Goal: Task Accomplishment & Management: Manage account settings

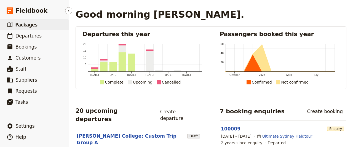
click at [25, 26] on span "Packages" at bounding box center [26, 25] width 22 height 6
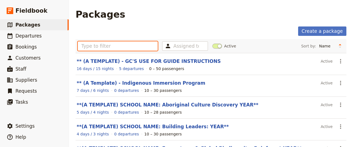
click at [127, 47] on input "text" at bounding box center [118, 45] width 80 height 9
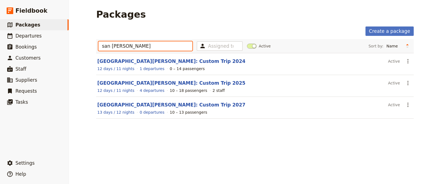
type input "san jose"
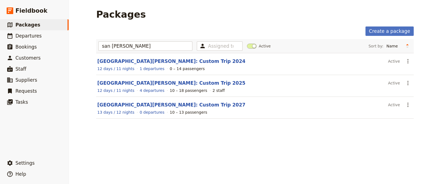
drag, startPoint x: 219, startPoint y: 2, endPoint x: 221, endPoint y: 158, distance: 156.8
click at [221, 147] on div "Packages Create a package san jose Assigned to Active Sort by: Name Number of d…" at bounding box center [255, 92] width 372 height 184
click at [165, 103] on link "[GEOGRAPHIC_DATA][PERSON_NAME]: Custom Trip 2027" at bounding box center [171, 105] width 148 height 6
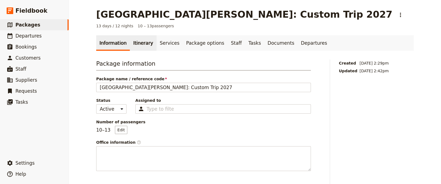
click at [140, 42] on link "Itinerary" at bounding box center [143, 42] width 26 height 15
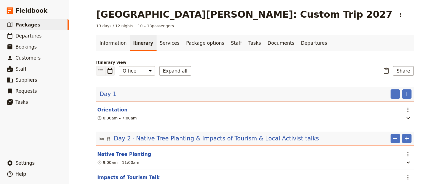
click at [106, 74] on button "​" at bounding box center [110, 70] width 9 height 9
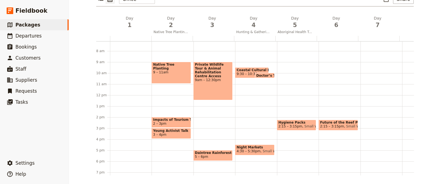
scroll to position [80, 0]
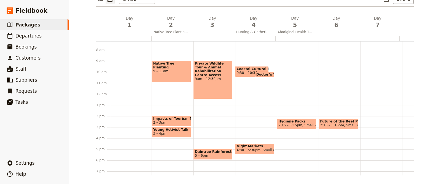
click at [246, 68] on span "Coastal Cultural Experience" at bounding box center [251, 69] width 31 height 4
select select "4"
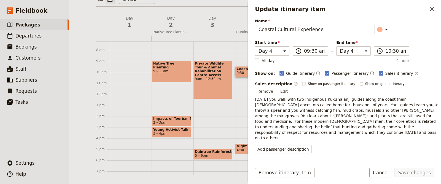
scroll to position [22, 0]
click at [352, 9] on icon "Close drawer" at bounding box center [432, 9] width 4 height 4
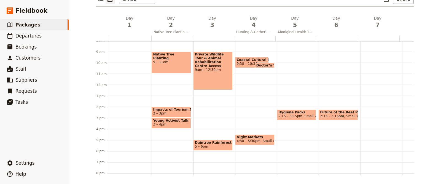
scroll to position [89, 0]
click at [323, 68] on div "Future of the Reef Presentation 2:15 – 3:15pm Small World Journeys" at bounding box center [339, 85] width 42 height 264
select select "6"
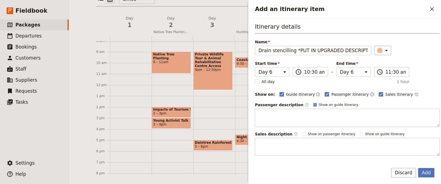
scroll to position [0, 3]
type input "Drain stencilling *PUT IN UPGRADED DESCRIPTION"
click at [352, 147] on button "Add" at bounding box center [426, 172] width 16 height 9
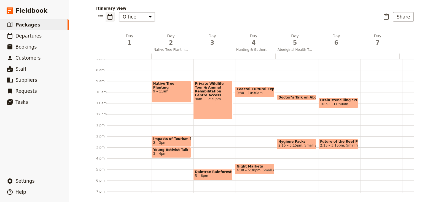
scroll to position [54, 0]
click at [352, 16] on button "​" at bounding box center [385, 16] width 9 height 9
select select "4"
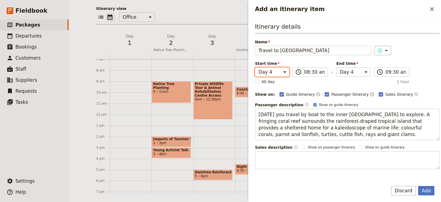
click at [268, 71] on select "Day 1 Day 2 Day 3 Day 4 Day 5 Day 6 Day 7 Day 8 Day 9 Day 10 Day 11 Day 12 Day …" at bounding box center [272, 71] width 34 height 9
select select "7"
click at [255, 67] on select "Day 1 Day 2 Day 3 Day 4 Day 5 Day 6 Day 7 Day 8 Day 9 Day 10 Day 11 Day 12 Day …" at bounding box center [272, 71] width 34 height 9
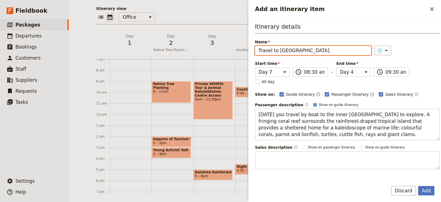
select select "7"
click at [352, 45] on div "Name Travel to Fitzroy Island ​" at bounding box center [347, 47] width 185 height 16
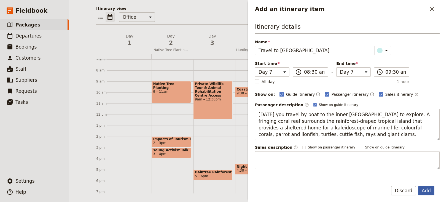
click at [352, 147] on button "Add" at bounding box center [426, 190] width 16 height 9
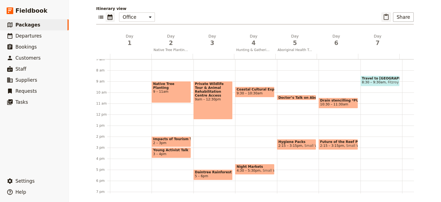
click at [352, 16] on icon "Paste itinerary item" at bounding box center [386, 17] width 7 height 7
select select "4"
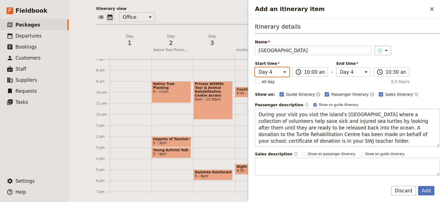
click at [258, 69] on select "Day 1 Day 2 Day 3 Day 4 Day 5 Day 6 Day 7 Day 8 Day 9 Day 10 Day 11 Day 12 Day …" at bounding box center [272, 71] width 34 height 9
select select "7"
click at [255, 67] on select "Day 1 Day 2 Day 3 Day 4 Day 5 Day 6 Day 7 Day 8 Day 9 Day 10 Day 11 Day 12 Day …" at bounding box center [272, 71] width 34 height 9
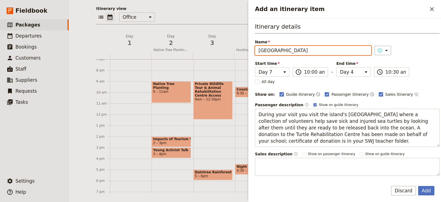
select select "7"
click at [352, 91] on div "Guide itinerary ​ Passenger itinerary ​ Sales itinerary ​" at bounding box center [359, 94] width 160 height 7
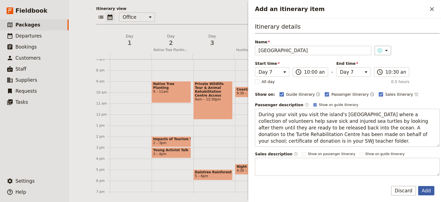
click at [352, 147] on button "Add" at bounding box center [426, 190] width 16 height 9
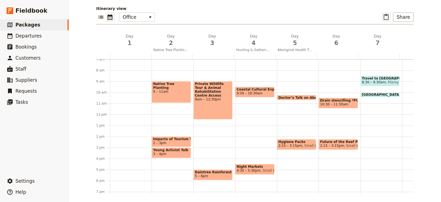
click at [352, 18] on icon "Paste itinerary item" at bounding box center [386, 17] width 7 height 7
select select "4"
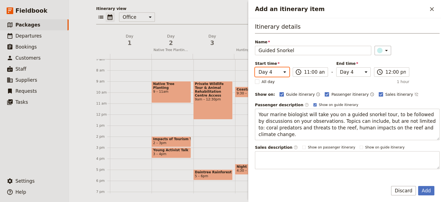
click at [272, 74] on select "Day 1 Day 2 Day 3 Day 4 Day 5 Day 6 Day 7 Day 8 Day 9 Day 10 Day 11 Day 12 Day …" at bounding box center [272, 71] width 34 height 9
select select "7"
click at [255, 67] on select "Day 1 Day 2 Day 3 Day 4 Day 5 Day 6 Day 7 Day 8 Day 9 Day 10 Day 11 Day 12 Day …" at bounding box center [272, 71] width 34 height 9
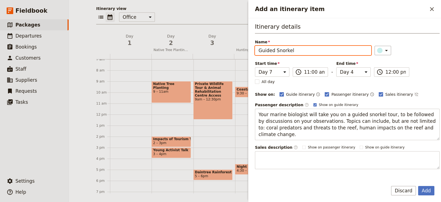
select select "7"
click at [352, 66] on div "Itinerary details Name Guided Snorkel ​ Start time Day 1 Day 2 Day 3 Day 4 Day …" at bounding box center [347, 96] width 185 height 146
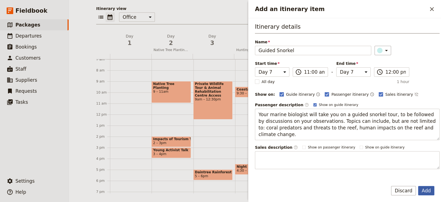
click at [352, 147] on button "Add" at bounding box center [426, 190] width 16 height 9
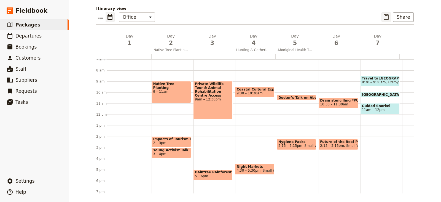
click at [352, 19] on icon "Paste itinerary item" at bounding box center [386, 17] width 7 height 7
select select "4"
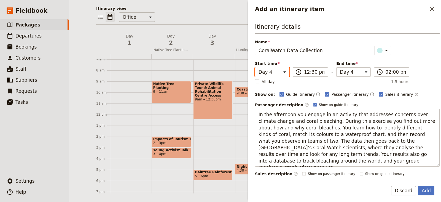
click at [270, 73] on select "Day 1 Day 2 Day 3 Day 4 Day 5 Day 6 Day 7 Day 8 Day 9 Day 10 Day 11 Day 12 Day …" at bounding box center [272, 71] width 34 height 9
select select "7"
click at [255, 67] on select "Day 1 Day 2 Day 3 Day 4 Day 5 Day 6 Day 7 Day 8 Day 9 Day 10 Day 11 Day 12 Day …" at bounding box center [272, 71] width 34 height 9
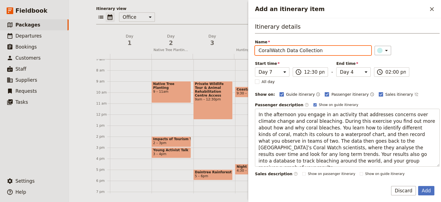
select select "7"
click at [352, 59] on div "Itinerary details Name CoralWatch Data Collection ​ Start time Day 1 Day 2 Day …" at bounding box center [347, 109] width 185 height 173
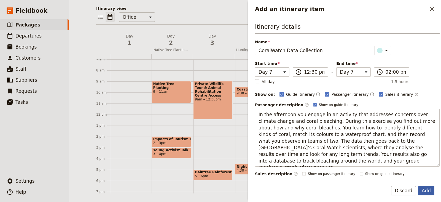
click at [352, 147] on button "Add" at bounding box center [426, 190] width 16 height 9
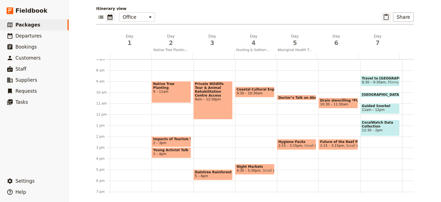
click at [352, 15] on icon "Paste itinerary item" at bounding box center [385, 17] width 5 height 6
select select "4"
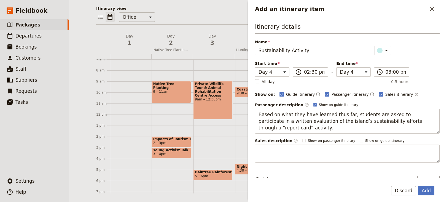
click at [262, 79] on span "All day" at bounding box center [267, 82] width 13 height 6
click at [255, 79] on input "All day" at bounding box center [255, 79] width 0 height 0
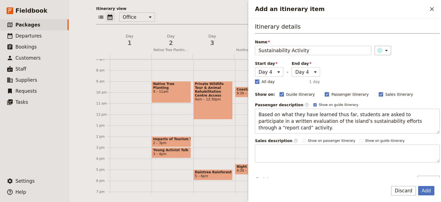
click at [263, 80] on span "All day" at bounding box center [267, 82] width 13 height 6
click at [255, 79] on input "All day" at bounding box center [255, 79] width 0 height 0
checkbox input "false"
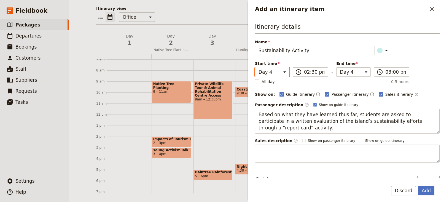
click at [271, 71] on select "Day 1 Day 2 Day 3 Day 4 Day 5 Day 6 Day 7 Day 8 Day 9 Day 10 Day 11 Day 12 Day …" at bounding box center [272, 71] width 34 height 9
select select "7"
click at [255, 67] on select "Day 1 Day 2 Day 3 Day 4 Day 5 Day 6 Day 7 Day 8 Day 9 Day 10 Day 11 Day 12 Day …" at bounding box center [272, 71] width 34 height 9
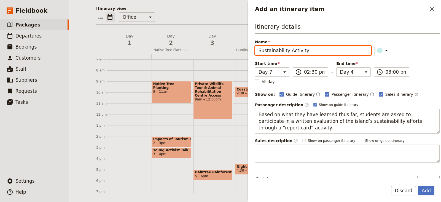
select select "7"
click at [352, 76] on div "Itinerary details Name Sustainability Activity ​ Start time Day 1 Day 2 Day 3 D…" at bounding box center [347, 93] width 185 height 140
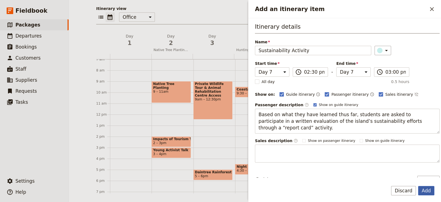
click at [352, 147] on button "Add" at bounding box center [426, 190] width 16 height 9
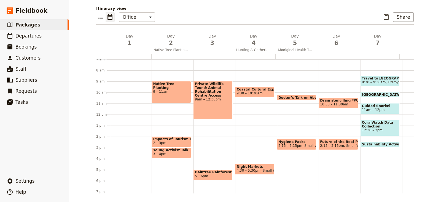
scroll to position [77, 0]
click at [352, 43] on icon "Add before day 8" at bounding box center [400, 43] width 6 height 6
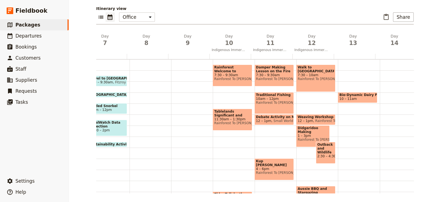
scroll to position [0, 275]
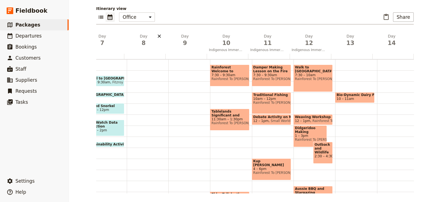
click at [158, 35] on icon "Delete day undefined" at bounding box center [159, 35] width 3 height 3
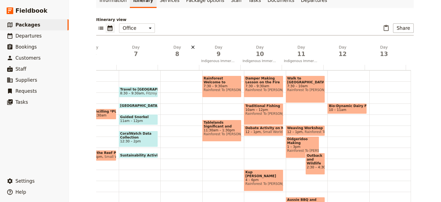
scroll to position [0, 242]
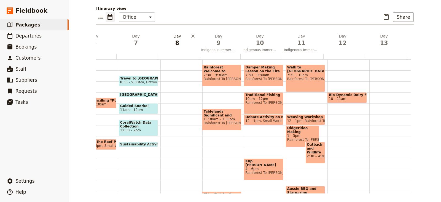
click at [171, 37] on h2 "Day 8" at bounding box center [177, 40] width 35 height 14
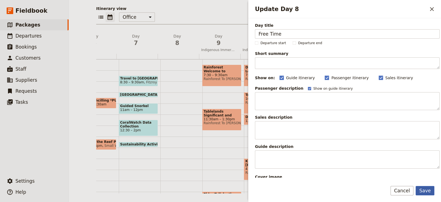
type input "Free Time"
click at [352, 147] on button "Save" at bounding box center [424, 190] width 19 height 9
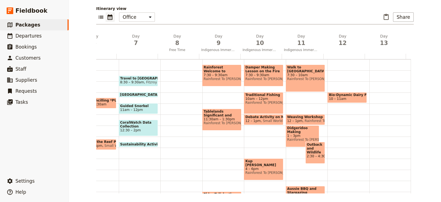
click at [164, 76] on div at bounding box center [181, 114] width 42 height 264
select select "8"
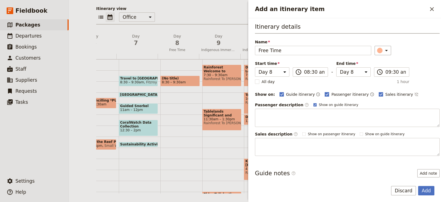
scroll to position [26, 0]
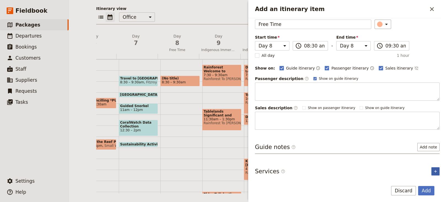
type input "Free Time"
click at [352, 147] on button "​" at bounding box center [435, 171] width 8 height 8
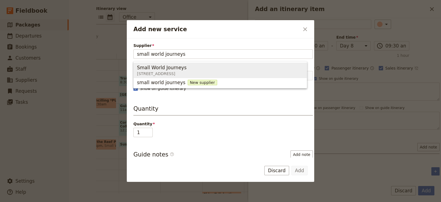
click at [186, 67] on div "Small World Journeys" at bounding box center [162, 67] width 50 height 7
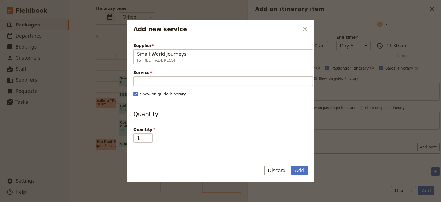
type input "Small World Journeys"
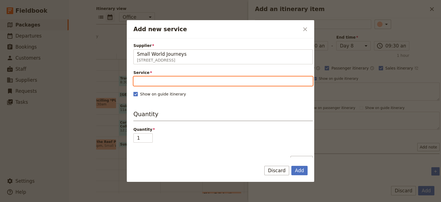
click at [197, 82] on input "Service" at bounding box center [222, 80] width 179 height 9
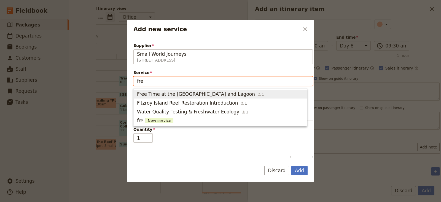
type input "free"
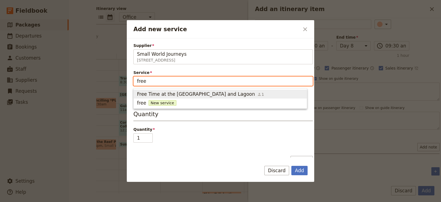
click at [198, 93] on span "Free Time at the Esplanade and Lagoon" at bounding box center [196, 94] width 118 height 7
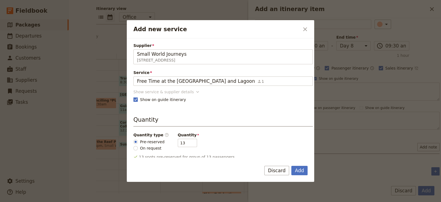
click at [180, 90] on div "Show service & supplier details" at bounding box center [163, 92] width 60 height 6
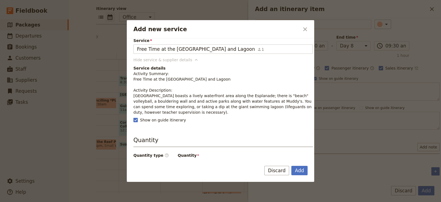
scroll to position [32, 0]
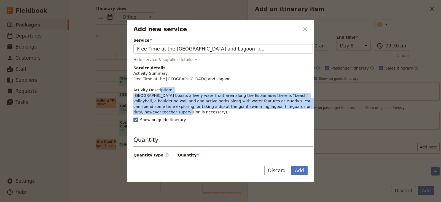
drag, startPoint x: 153, startPoint y: 111, endPoint x: 131, endPoint y: 95, distance: 27.0
click at [131, 95] on div "Supplier Small World Journeys 395 Lake street , Cairns North QLD 4870, Australi…" at bounding box center [220, 97] width 187 height 119
copy p "Cairns boasts a lively waterfront area along the Esplanade; there is "beach" vo…"
click at [305, 147] on button "Add" at bounding box center [299, 170] width 16 height 9
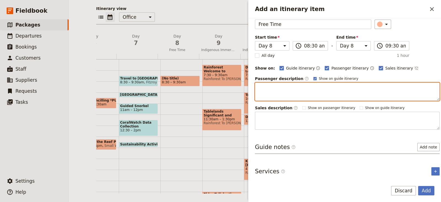
click at [304, 89] on textarea "Add an itinerary item" at bounding box center [347, 91] width 185 height 18
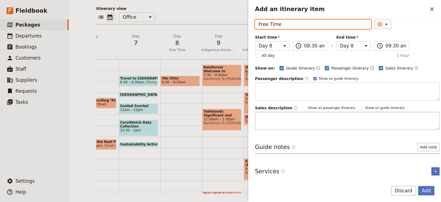
click at [296, 118] on textarea "Add an itinerary item" at bounding box center [347, 121] width 185 height 18
paste input "Cairns boasts a lively waterfront area along the Esplanade; there is "beach" vo…"
type input "Free TimeCairns boasts a lively waterfront area along the Esplanade; there is "…"
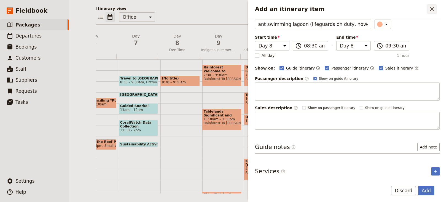
scroll to position [0, 0]
click at [352, 12] on icon "Close drawer" at bounding box center [431, 9] width 7 height 7
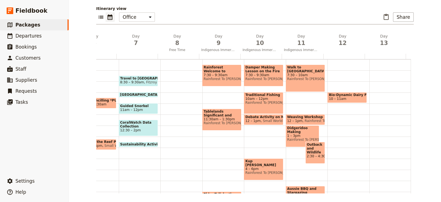
click at [178, 81] on div at bounding box center [181, 114] width 42 height 264
select select "8"
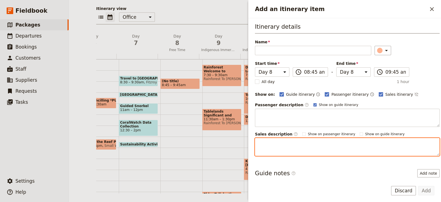
click at [272, 138] on textarea "Add an itinerary item" at bounding box center [347, 147] width 185 height 18
paste textarea "Cairns boasts a lively waterfront area along the Esplanade; there is "beach" vo…"
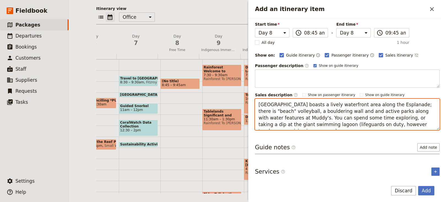
scroll to position [39, 0]
type textarea "Cairns boasts a lively waterfront area along the Esplanade; there is "beach" vo…"
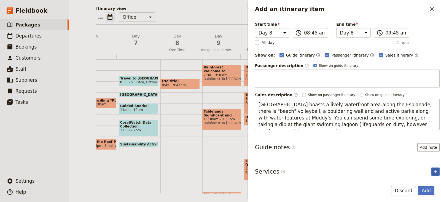
click at [352, 147] on icon "Add service inclusion" at bounding box center [435, 171] width 4 height 4
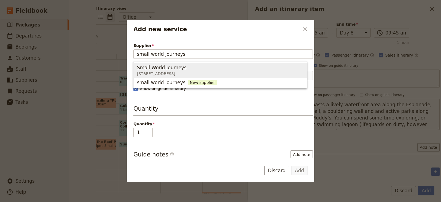
click at [186, 67] on div "Small World Journeys" at bounding box center [162, 67] width 50 height 7
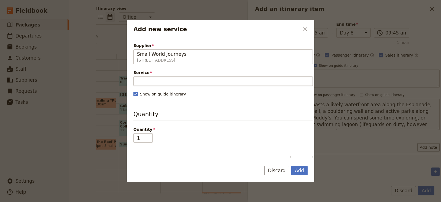
type input "Small World Journeys"
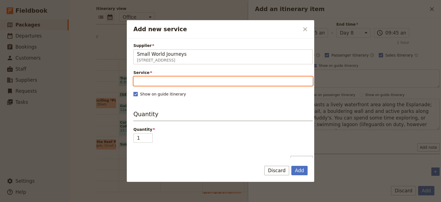
click at [167, 81] on input "Service" at bounding box center [222, 80] width 179 height 9
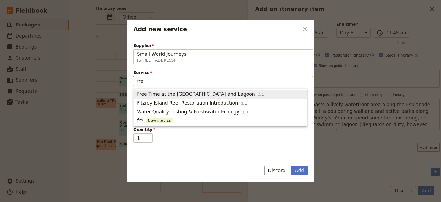
type input "free"
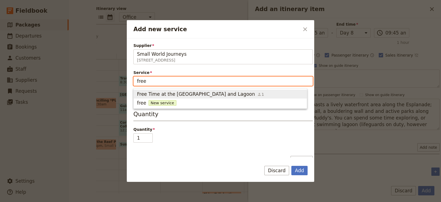
click at [174, 93] on span "Free Time at the Esplanade and Lagoon" at bounding box center [196, 94] width 118 height 7
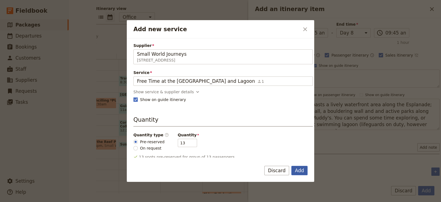
click at [301, 147] on button "Add" at bounding box center [299, 170] width 16 height 9
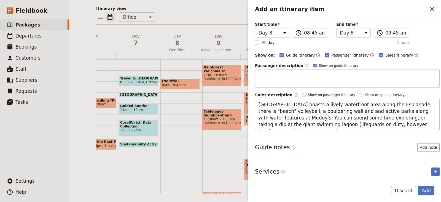
scroll to position [0, 0]
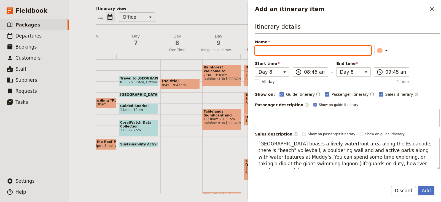
click at [292, 53] on input "Name" at bounding box center [313, 50] width 116 height 9
type input "F"
click at [352, 46] on button "​" at bounding box center [382, 50] width 17 height 9
click at [292, 53] on input "F" at bounding box center [313, 50] width 116 height 9
click at [288, 52] on input "F" at bounding box center [313, 50] width 116 height 9
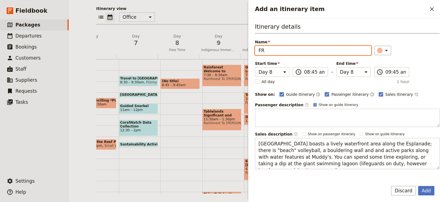
type input "F"
type input "Free Time"
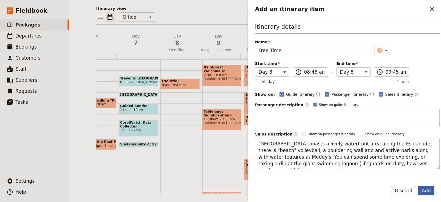
click at [352, 147] on button "Add" at bounding box center [426, 190] width 16 height 9
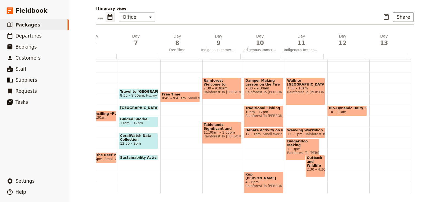
scroll to position [63, 0]
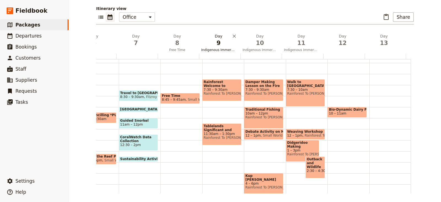
click at [213, 45] on span "9" at bounding box center [218, 43] width 35 height 8
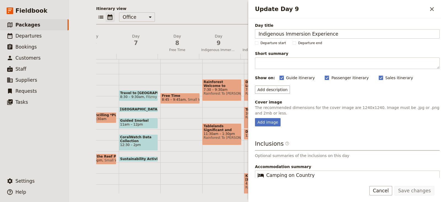
scroll to position [23, 0]
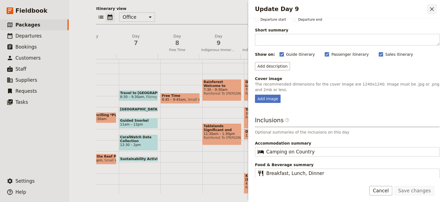
click at [352, 10] on icon "Close drawer" at bounding box center [431, 9] width 7 height 7
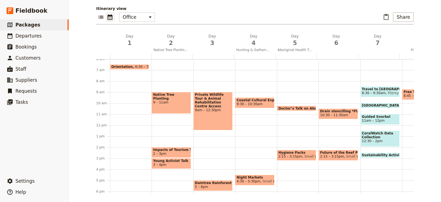
scroll to position [0, 0]
click at [130, 39] on span "1" at bounding box center [129, 43] width 35 height 8
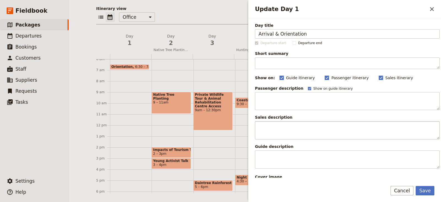
scroll to position [98, 0]
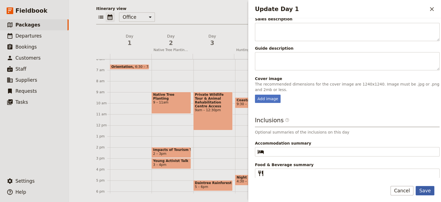
type input "Arrival & Orientation"
click at [352, 147] on button "Save" at bounding box center [424, 190] width 19 height 9
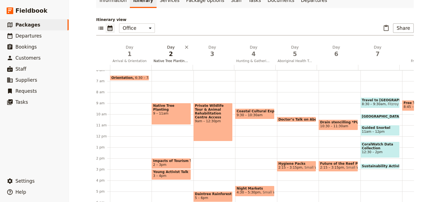
click at [160, 50] on span "2" at bounding box center [170, 54] width 35 height 8
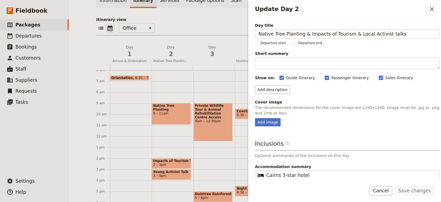
scroll to position [23, 0]
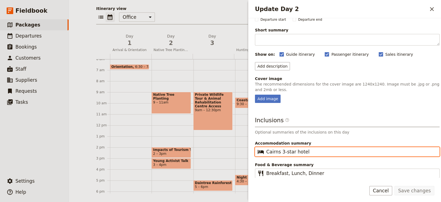
drag, startPoint x: 315, startPoint y: 148, endPoint x: 249, endPoint y: 157, distance: 66.7
click at [249, 147] on div "Day title Native Tree Planting & Impacts of Tourism & Local Activist talks Depa…" at bounding box center [344, 97] width 193 height 159
click at [126, 45] on span "1" at bounding box center [129, 43] width 35 height 8
click at [291, 147] on input "Accommodation summary ​" at bounding box center [351, 151] width 170 height 7
paste input "Cairns 3-star hotel"
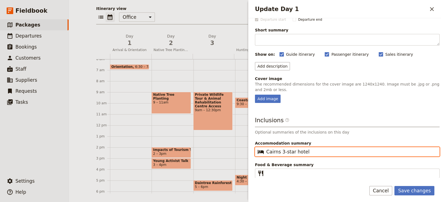
type input "Cairns 3-star hotel"
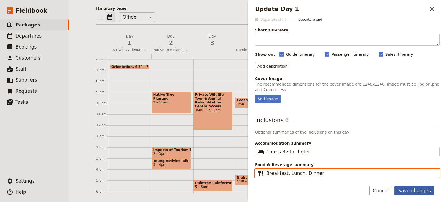
type input "Breakfast, Lunch, Dinner"
click at [352, 147] on button "Save changes" at bounding box center [414, 190] width 40 height 9
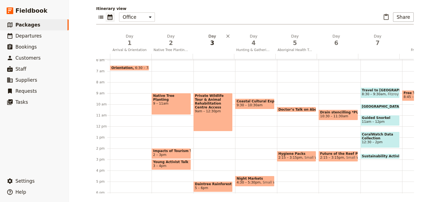
scroll to position [65, 0]
click at [212, 38] on h2 "Day 3" at bounding box center [212, 40] width 35 height 14
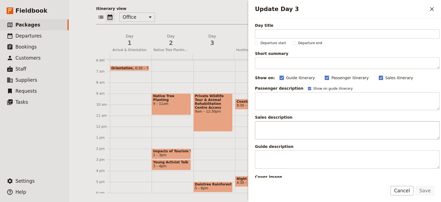
scroll to position [98, 0]
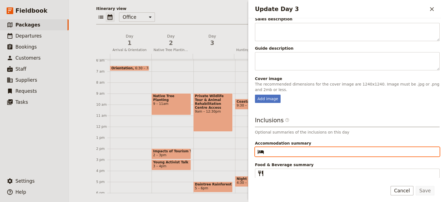
click at [284, 147] on input "Accommodation summary ​" at bounding box center [351, 151] width 170 height 7
type input "Daintree Rainforest Lodge"
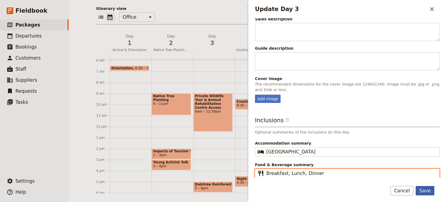
type input "Breakfast, Lunch, Dinner"
click at [352, 147] on button "Save" at bounding box center [424, 190] width 19 height 9
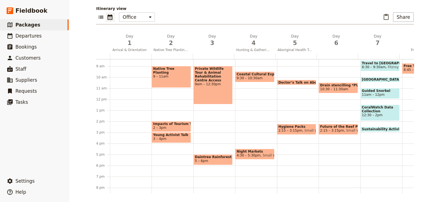
scroll to position [91, 0]
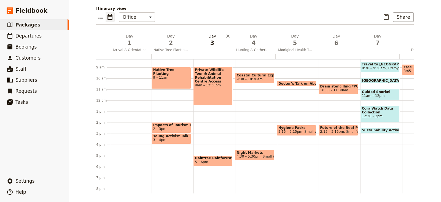
click at [201, 42] on span "3" at bounding box center [212, 43] width 35 height 8
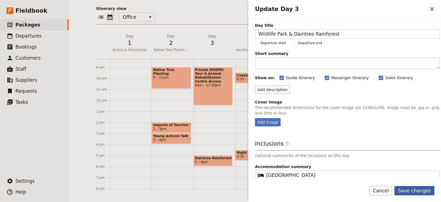
type input "Wildlife Park & Daintree Rainforest"
click at [352, 147] on button "Save changes" at bounding box center [414, 190] width 40 height 9
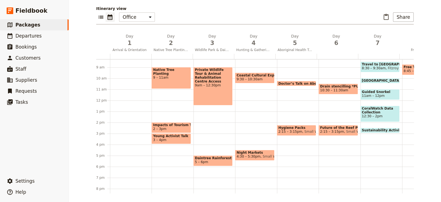
click at [322, 89] on span "10:30 – 11:30am" at bounding box center [334, 90] width 28 height 4
select select "6"
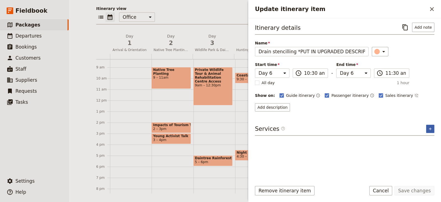
click at [352, 126] on button "​" at bounding box center [430, 129] width 8 height 8
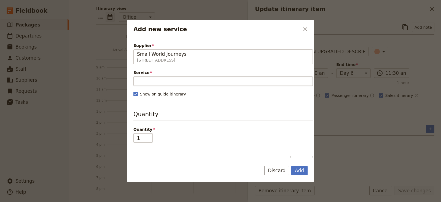
type input "Small World Journeys"
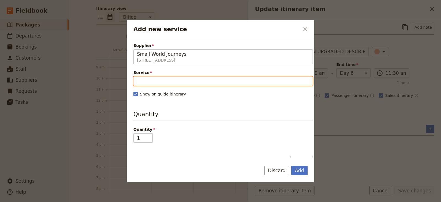
click at [282, 77] on input "Service" at bounding box center [222, 80] width 179 height 9
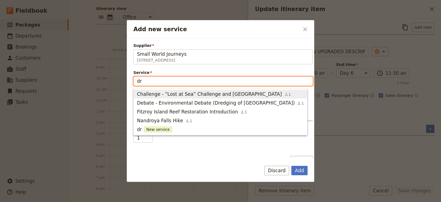
type input "d"
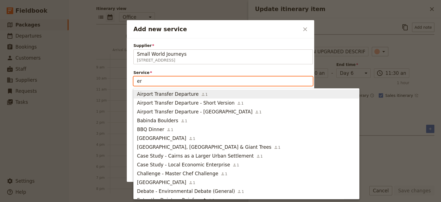
type input "e"
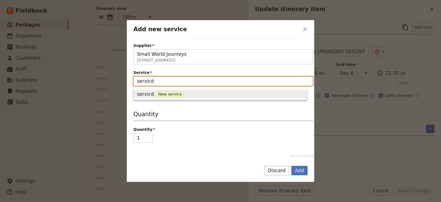
type input "servic"
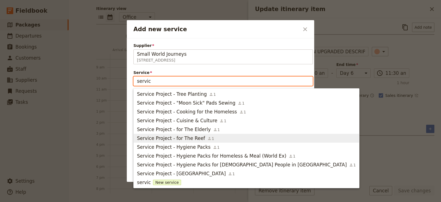
click at [214, 139] on span "Service Project - for The Reef 1" at bounding box center [246, 138] width 219 height 7
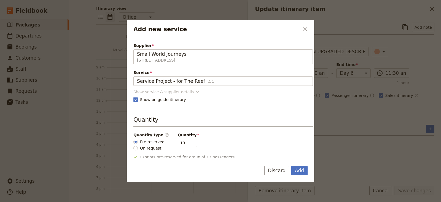
click at [186, 93] on div "Show service & supplier details" at bounding box center [163, 92] width 60 height 6
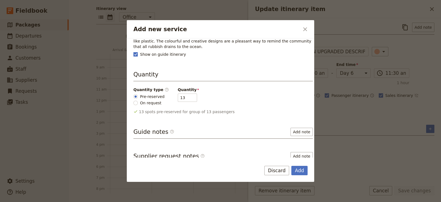
scroll to position [0, 0]
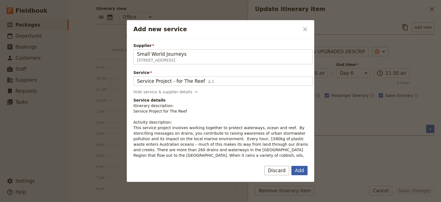
click at [302, 147] on button "Add" at bounding box center [299, 170] width 16 height 9
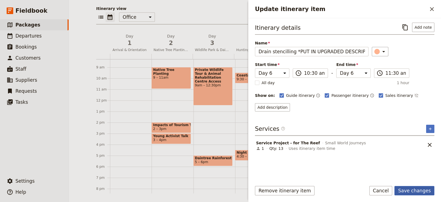
click at [352, 147] on button "Save changes" at bounding box center [414, 190] width 40 height 9
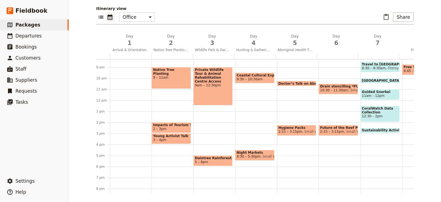
scroll to position [91, 0]
click at [337, 40] on span "6" at bounding box center [336, 43] width 35 height 8
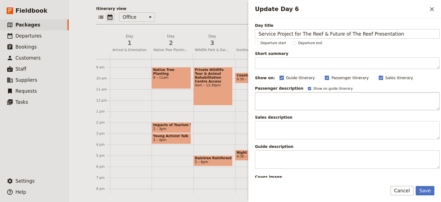
scroll to position [98, 0]
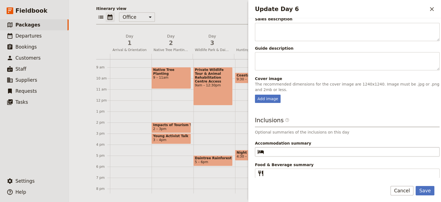
type input "Service Project for The Reef & Future of The Reef Presentation"
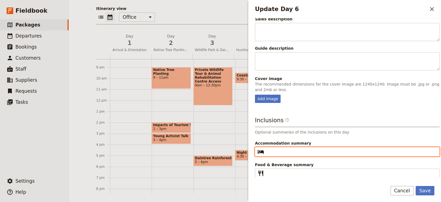
click at [321, 147] on input "Accommodation summary ​" at bounding box center [351, 151] width 170 height 7
paste input "Cairns 3-star hotel"
type input "Cairns 3-star hotel"
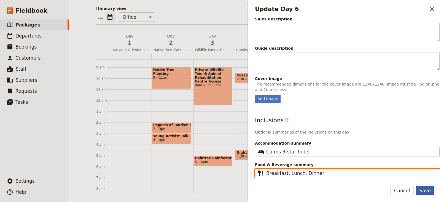
type input "Breakfast, Lunch, Dinner"
click at [352, 147] on button "Save" at bounding box center [424, 190] width 19 height 9
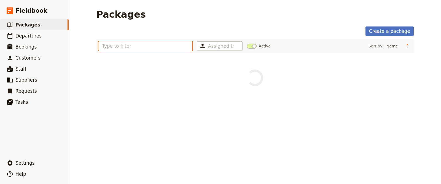
click at [114, 47] on input "text" at bounding box center [145, 45] width 94 height 9
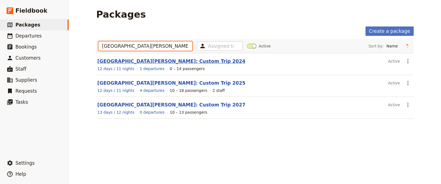
type input "[GEOGRAPHIC_DATA][PERSON_NAME]"
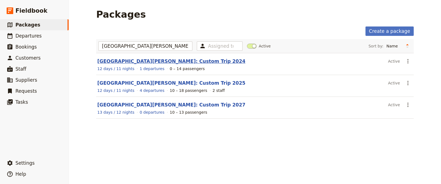
click at [136, 59] on link "[GEOGRAPHIC_DATA][PERSON_NAME]: Custom Trip 2024" at bounding box center [171, 61] width 148 height 6
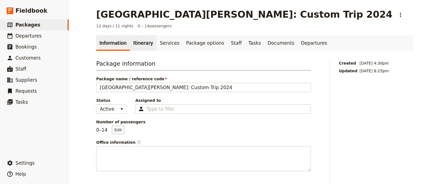
click at [134, 44] on link "Itinerary" at bounding box center [143, 42] width 26 height 15
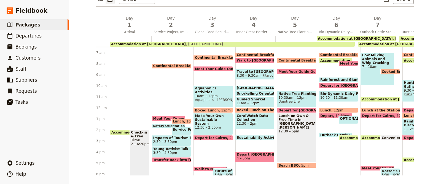
scroll to position [68, 0]
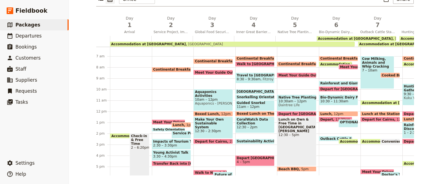
click at [246, 77] on span "8:30 – 9:30am" at bounding box center [249, 79] width 24 height 4
select select "4"
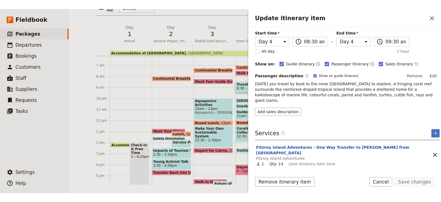
scroll to position [40, 0]
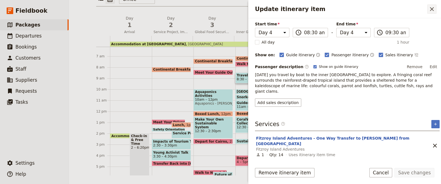
click at [352, 10] on icon "Close drawer" at bounding box center [431, 9] width 7 height 7
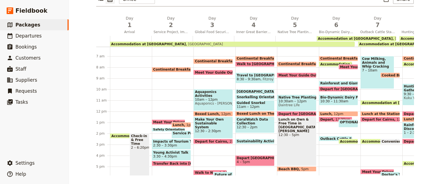
click at [241, 97] on span at bounding box center [255, 98] width 39 height 2
select select "4"
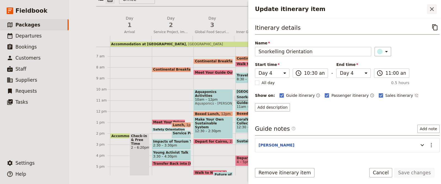
click at [352, 7] on icon "Close drawer" at bounding box center [431, 9] width 7 height 7
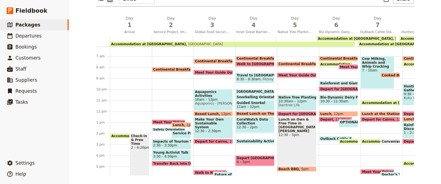
click at [257, 101] on span "Guided Snorkel" at bounding box center [255, 103] width 37 height 4
select select "4"
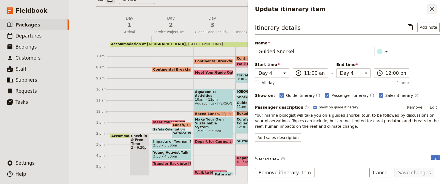
click at [352, 9] on icon "Close drawer" at bounding box center [432, 9] width 4 height 4
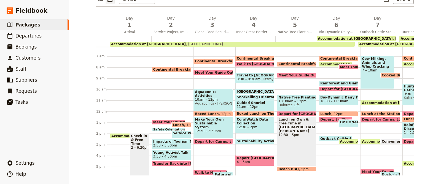
click at [242, 130] on span at bounding box center [255, 131] width 39 height 2
select select "4"
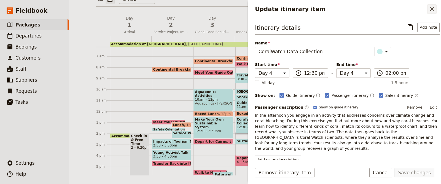
click at [352, 6] on icon "Close drawer" at bounding box center [431, 9] width 7 height 7
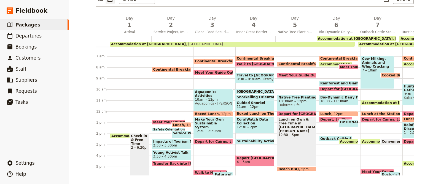
click at [247, 140] on span "Sustainability Activity" at bounding box center [258, 141] width 43 height 4
select select "4"
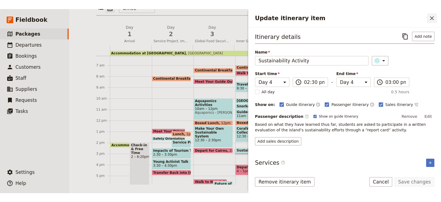
scroll to position [54, 0]
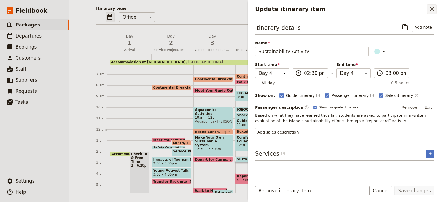
click at [352, 9] on icon "Close drawer" at bounding box center [432, 9] width 4 height 4
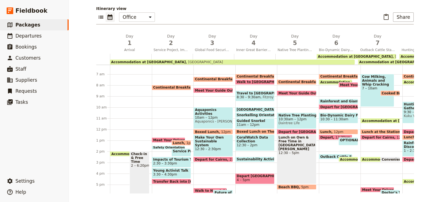
click at [252, 93] on span "Travel to [GEOGRAPHIC_DATA]" at bounding box center [255, 93] width 37 height 4
select select "4"
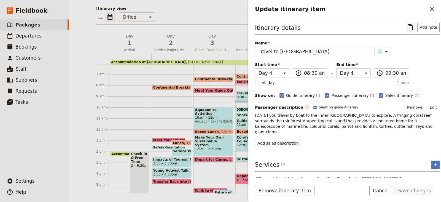
click at [352, 27] on icon "Copy itinerary item" at bounding box center [410, 27] width 7 height 7
click at [211, 25] on div "Itinerary view ​ ​ Office Guide Passenger Sales ​ Share Day 1 Arrival Day 2 Ser…" at bounding box center [254, 99] width 317 height 187
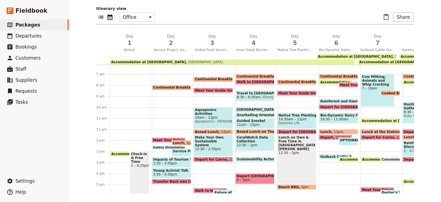
click at [259, 107] on span "[GEOGRAPHIC_DATA]" at bounding box center [257, 109] width 41 height 4
select select "4"
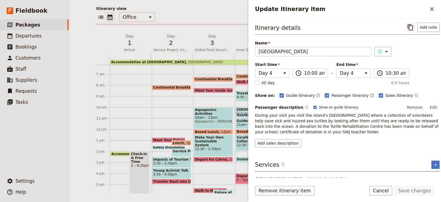
click at [352, 27] on icon "Copy itinerary item" at bounding box center [409, 27] width 5 height 6
click at [195, 20] on div "​ ​ Office Guide Passenger Sales ​ Share" at bounding box center [254, 18] width 317 height 12
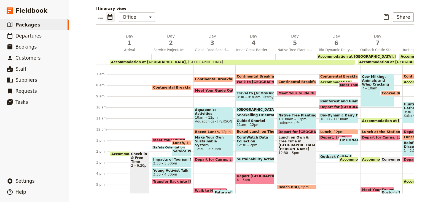
click at [256, 124] on span "11am – 12pm" at bounding box center [255, 125] width 37 height 4
select select "4"
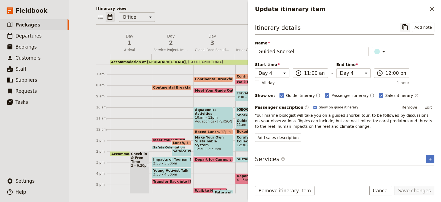
click at [352, 24] on icon "Copy itinerary item" at bounding box center [405, 27] width 7 height 7
click at [241, 135] on span "CoralWatch Data Collection" at bounding box center [255, 139] width 37 height 8
select select "4"
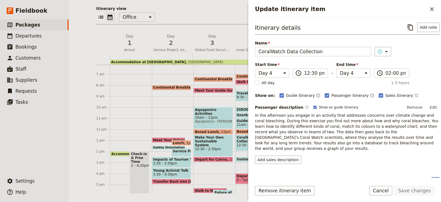
click at [352, 32] on div "Itinerary details ​ Add note" at bounding box center [347, 29] width 185 height 12
click at [352, 26] on icon "Copy itinerary item" at bounding box center [409, 27] width 5 height 6
click at [237, 147] on span "Sustainability Activity" at bounding box center [258, 159] width 43 height 4
select select "4"
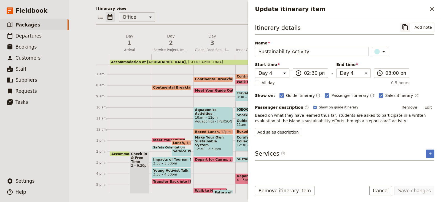
click at [352, 31] on button "​" at bounding box center [404, 27] width 9 height 9
click at [173, 23] on div "​ ​ Office Guide Passenger Sales ​ Share" at bounding box center [254, 18] width 317 height 12
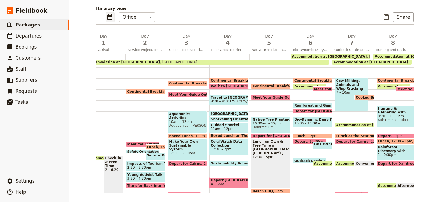
scroll to position [0, 85]
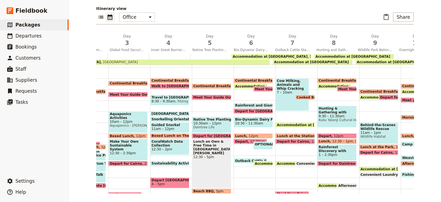
click at [257, 104] on span "Rainforest and Giant Trees" at bounding box center [261, 105] width 52 height 4
select select "6"
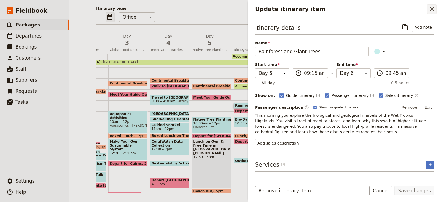
click at [352, 12] on icon "Close drawer" at bounding box center [431, 9] width 7 height 7
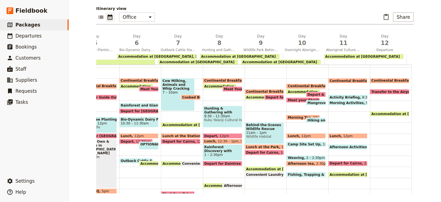
scroll to position [0, 200]
click at [352, 90] on span "Transfer to the Airport" at bounding box center [392, 92] width 44 height 4
select select "12"
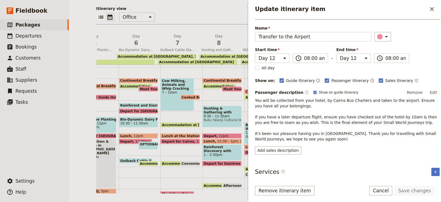
scroll to position [0, 0]
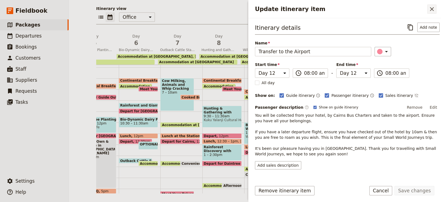
click at [352, 10] on icon "Close drawer" at bounding box center [431, 9] width 7 height 7
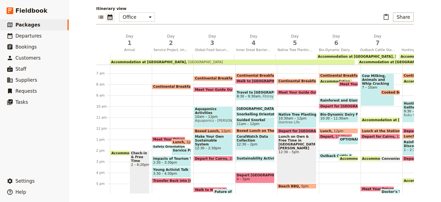
scroll to position [69, 0]
click at [33, 26] on span "Packages" at bounding box center [27, 25] width 25 height 6
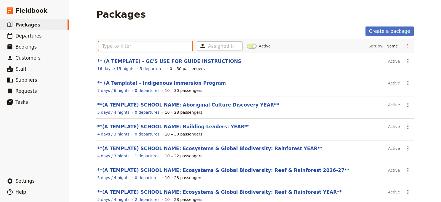
click at [147, 46] on input "text" at bounding box center [145, 45] width 94 height 9
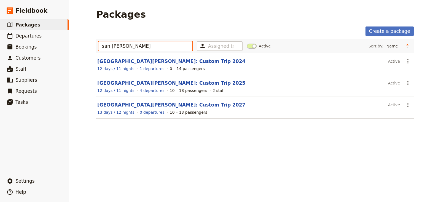
type input "san [PERSON_NAME]"
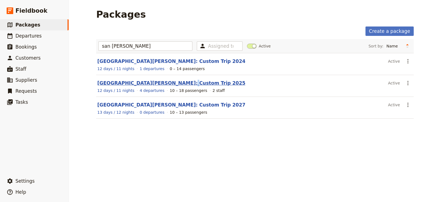
drag, startPoint x: 160, startPoint y: 86, endPoint x: 163, endPoint y: 80, distance: 6.0
click at [163, 80] on header "[GEOGRAPHIC_DATA][PERSON_NAME]: Custom Trip 2025" at bounding box center [241, 83] width 288 height 7
click at [163, 80] on link "[GEOGRAPHIC_DATA][PERSON_NAME]: Custom Trip 2025" at bounding box center [171, 83] width 148 height 6
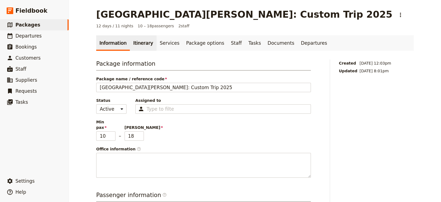
click at [139, 39] on link "Itinerary" at bounding box center [143, 42] width 26 height 15
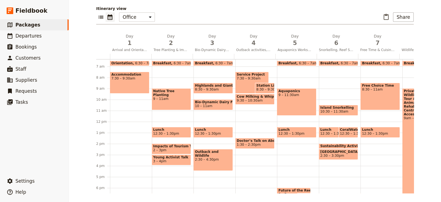
scroll to position [70, 0]
click at [215, 147] on div "Outback and Wildlife 2:30 – 4:30pm" at bounding box center [212, 160] width 39 height 22
select select "3"
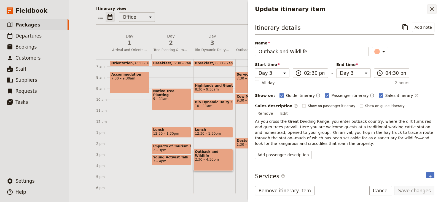
click at [352, 7] on icon "Close drawer" at bounding box center [431, 9] width 7 height 7
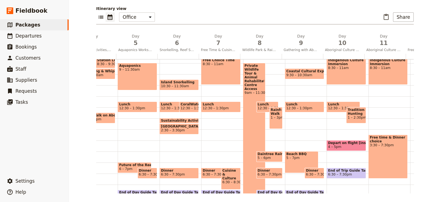
scroll to position [96, 0]
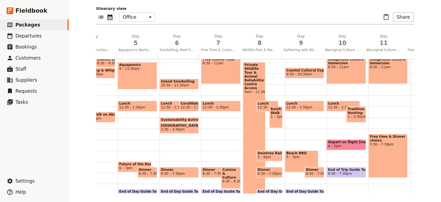
click at [271, 115] on span "1 – 3pm" at bounding box center [276, 117] width 10 height 4
select select "8"
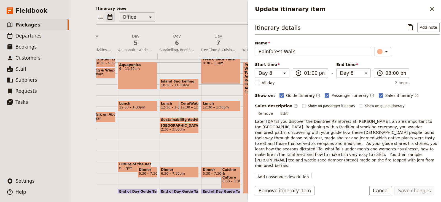
scroll to position [10, 0]
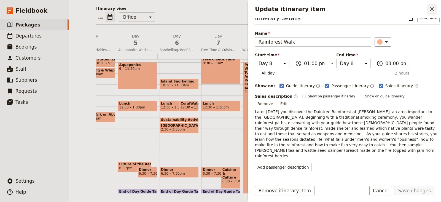
click at [352, 7] on icon "Close drawer" at bounding box center [431, 9] width 7 height 7
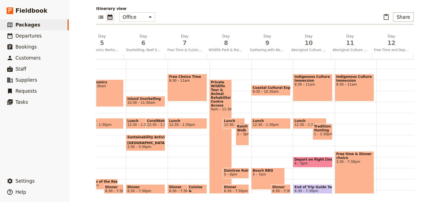
scroll to position [0, 200]
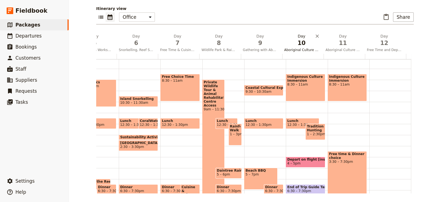
click at [292, 39] on span "10" at bounding box center [301, 43] width 35 height 8
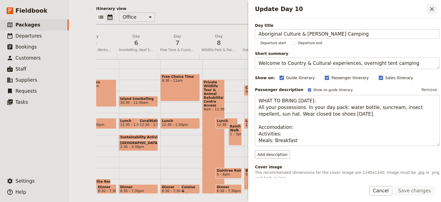
click at [352, 11] on icon "Close drawer" at bounding box center [432, 9] width 4 height 4
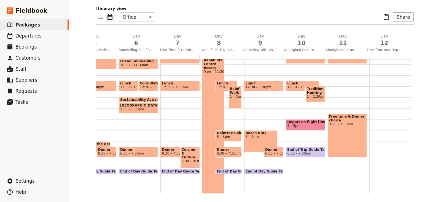
scroll to position [141, 0]
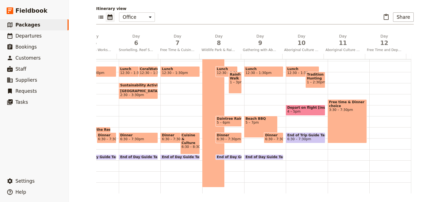
click at [337, 116] on div "Free time & Dinner choice 3:30 – 7:30pm" at bounding box center [347, 121] width 39 height 44
select select "11"
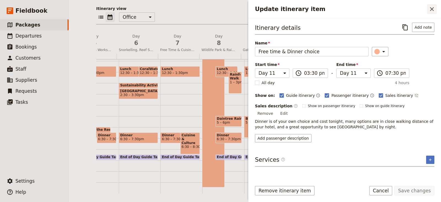
click at [352, 9] on icon "Close drawer" at bounding box center [432, 9] width 4 height 4
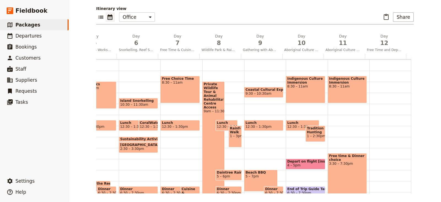
scroll to position [77, 0]
click at [142, 126] on span "12:30 – 1:30pm" at bounding box center [153, 127] width 26 height 4
select select "6"
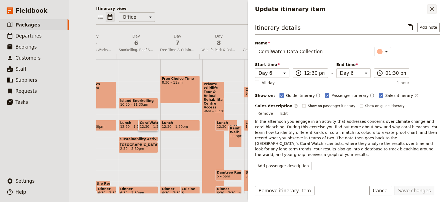
click at [352, 8] on icon "Close drawer" at bounding box center [431, 9] width 7 height 7
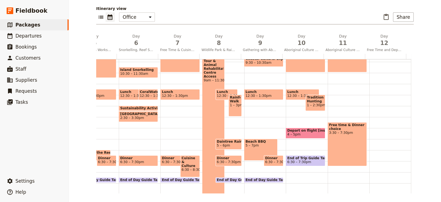
scroll to position [109, 0]
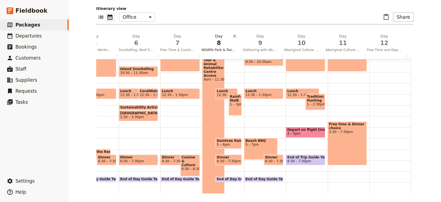
click at [218, 42] on span "8" at bounding box center [218, 43] width 35 height 8
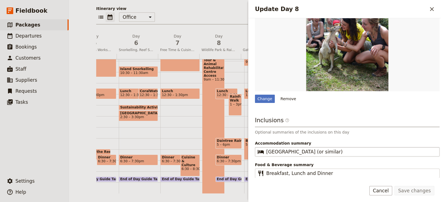
scroll to position [145, 0]
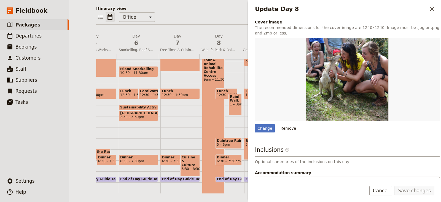
click at [204, 11] on div "Itinerary view ​ ​ Office Guide Passenger Sales ​ Share Day 1 Arrival and Orien…" at bounding box center [254, 99] width 317 height 187
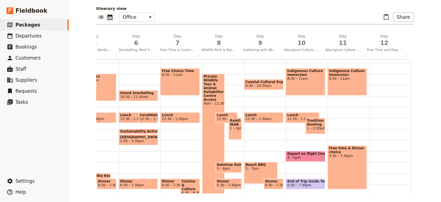
scroll to position [77, 0]
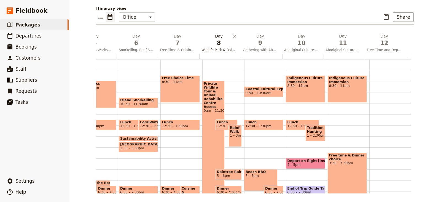
click at [218, 42] on span "8" at bounding box center [218, 43] width 35 height 8
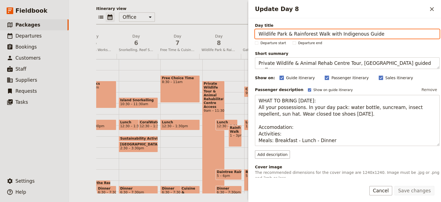
click at [202, 25] on div "Itinerary view ​ ​ Office Guide Passenger Sales ​ Share Day 1 Arrival and Orien…" at bounding box center [254, 99] width 317 height 187
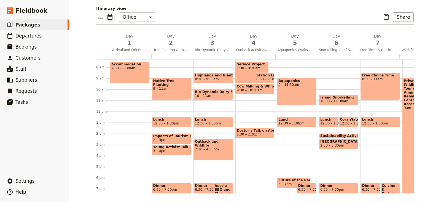
scroll to position [79, 0]
